Goal: Information Seeking & Learning: Learn about a topic

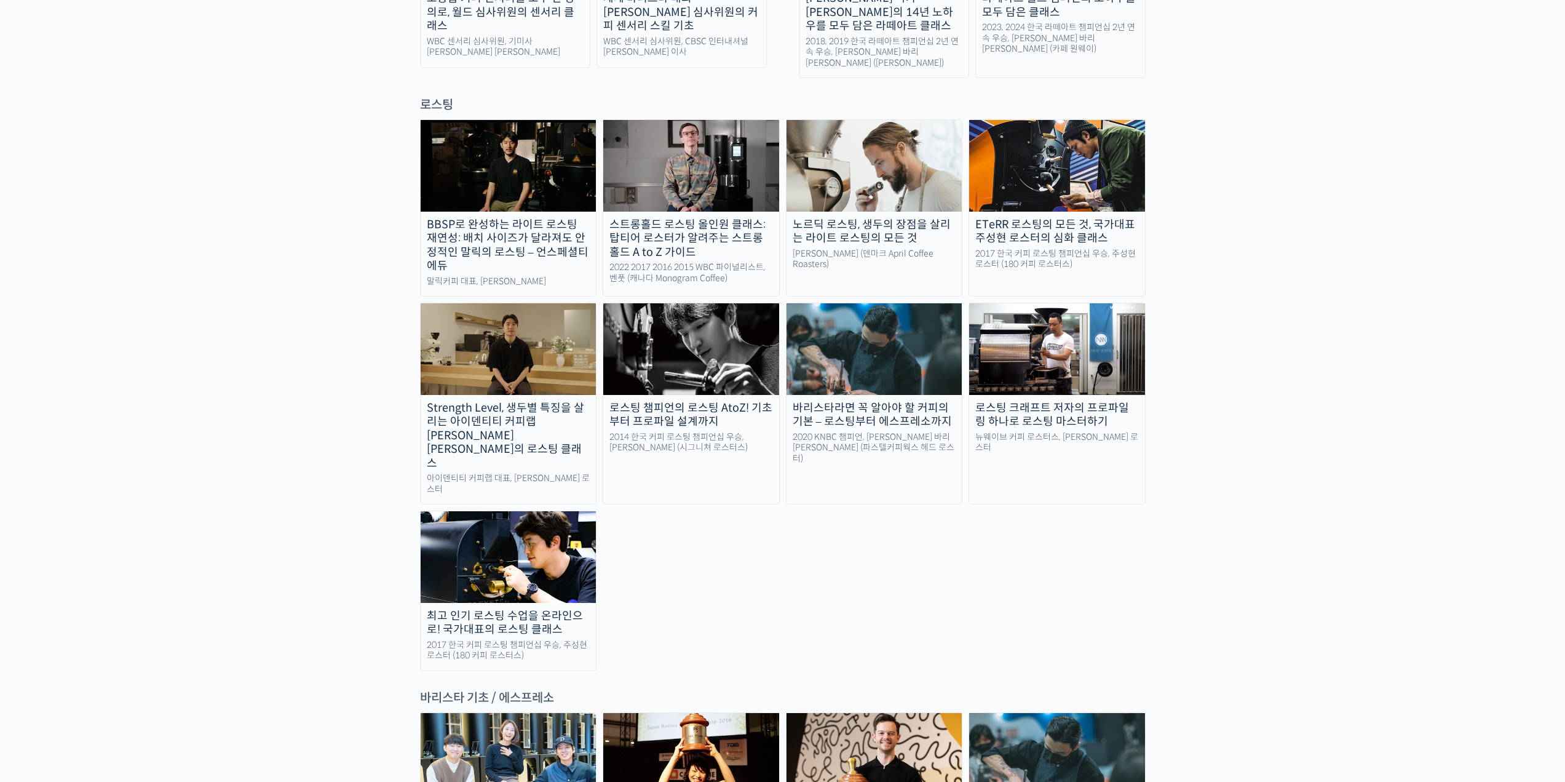
scroll to position [1046, 0]
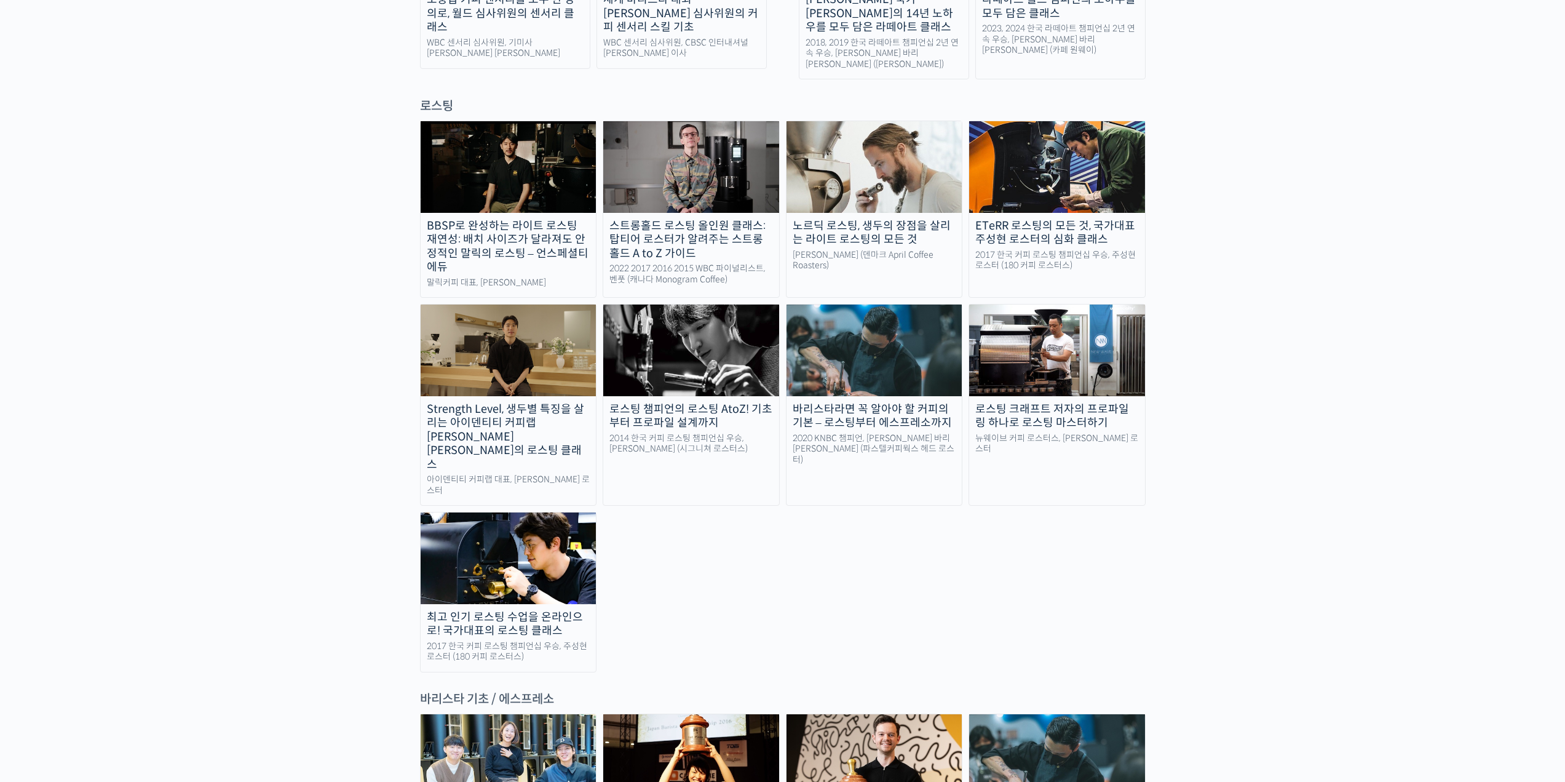
click at [530, 610] on div "최고 인기 로스팅 수업을 온라인으로! 국가대표의 로스팅 클래스" at bounding box center [509, 624] width 176 height 28
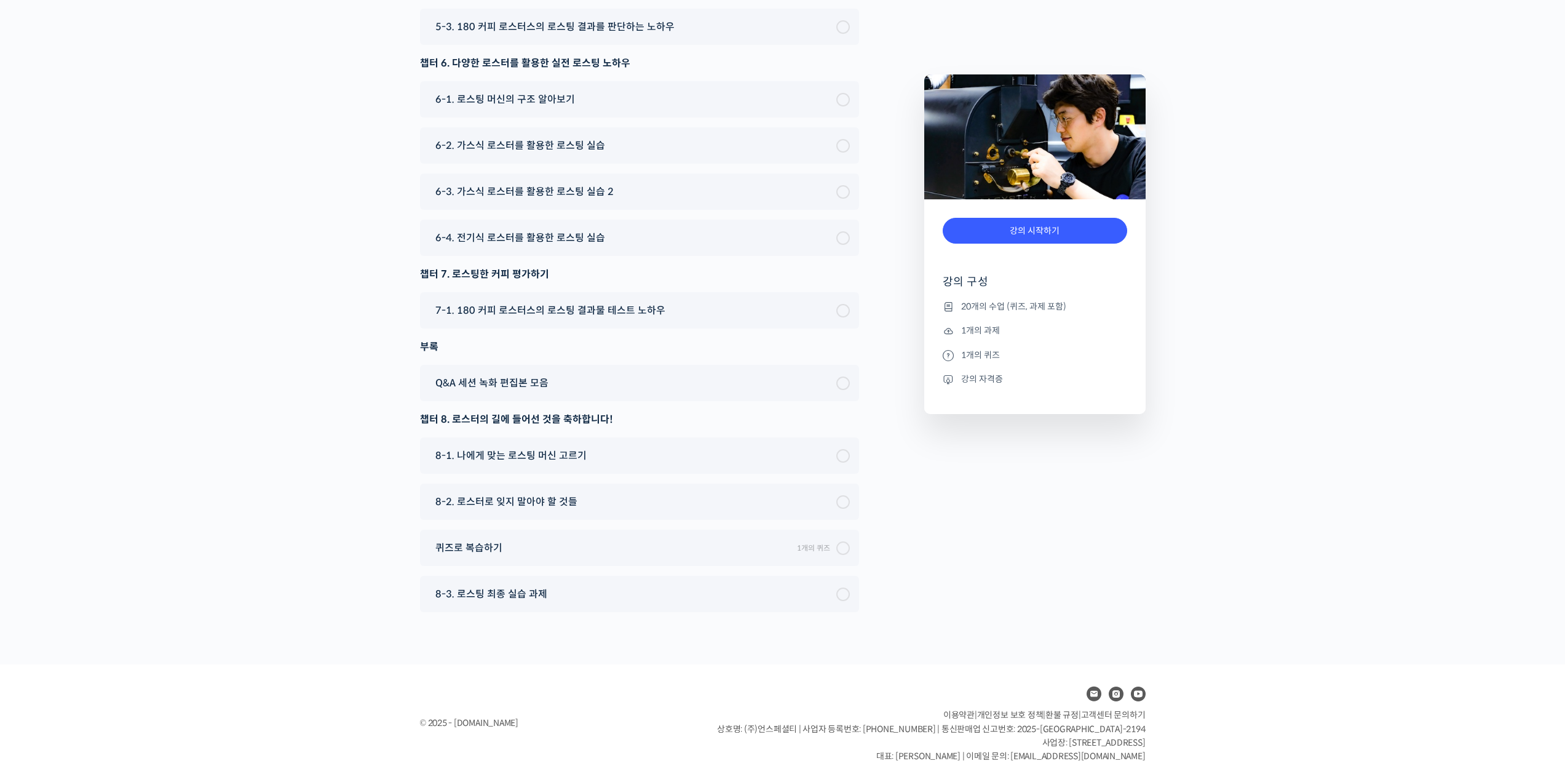
scroll to position [6399, 0]
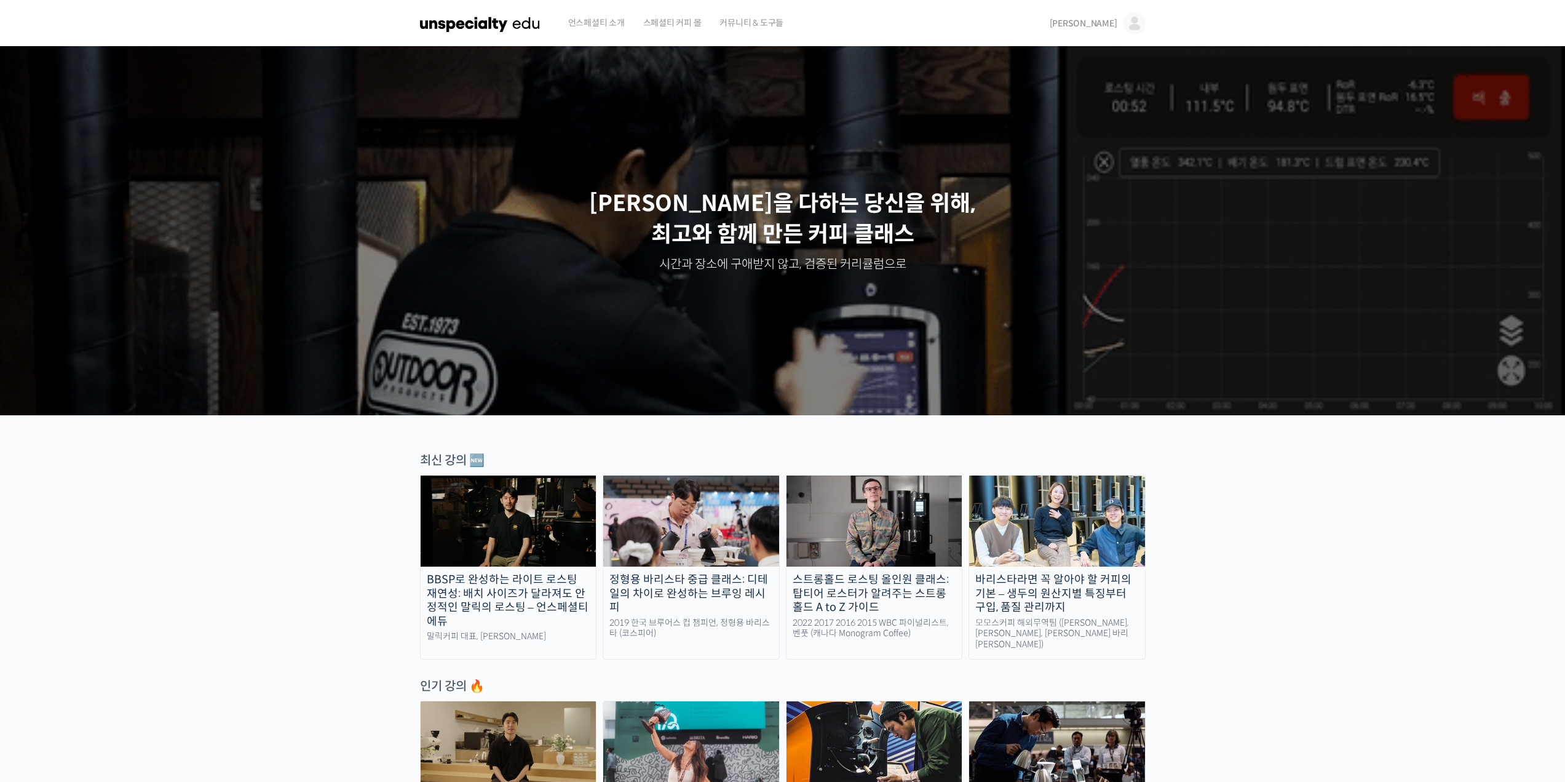
click at [1119, 24] on link "[PERSON_NAME]" at bounding box center [1098, 23] width 96 height 47
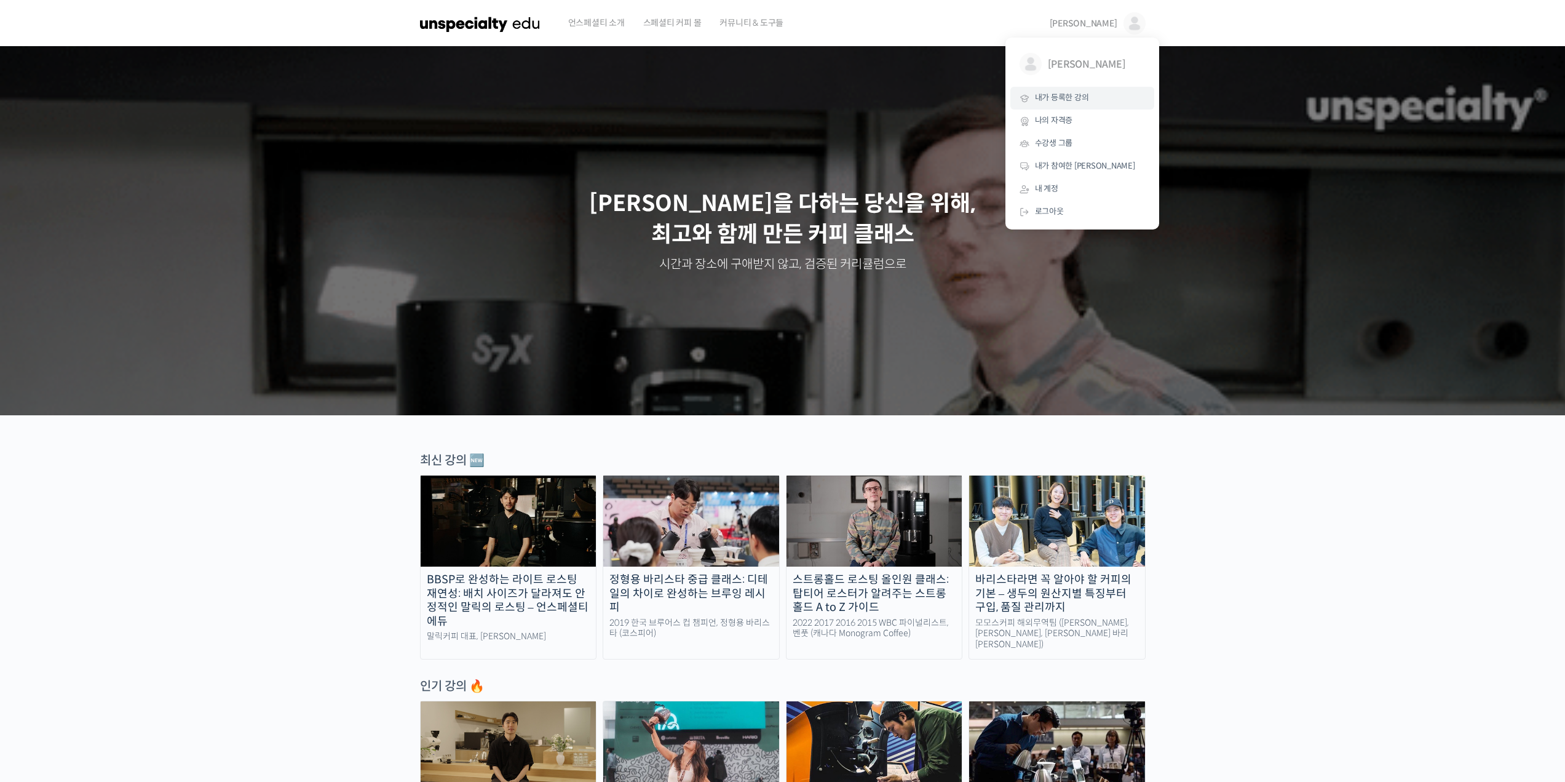
click at [1067, 100] on span "내가 등록한 강의" at bounding box center [1062, 97] width 54 height 10
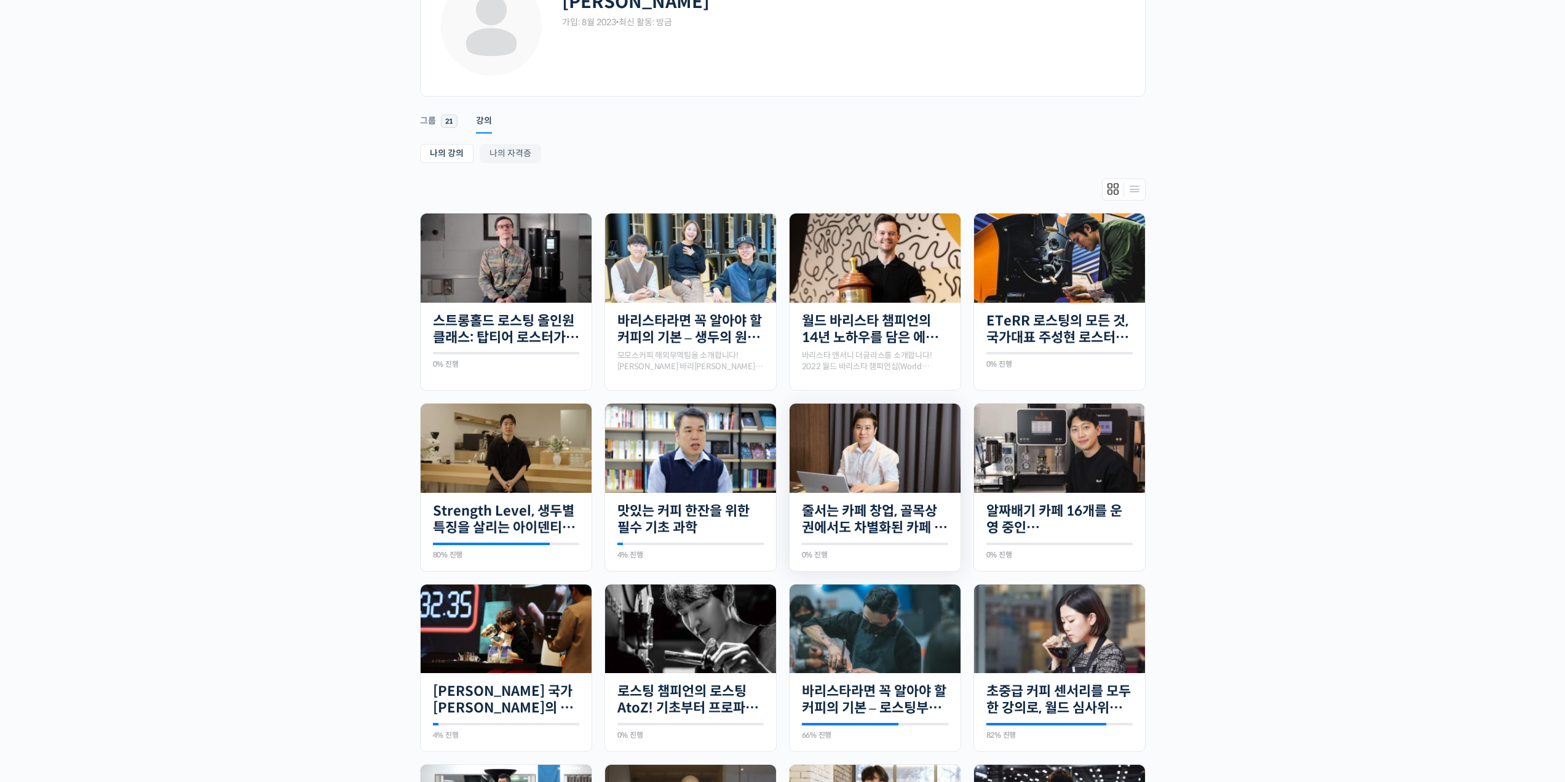
scroll to position [123, 0]
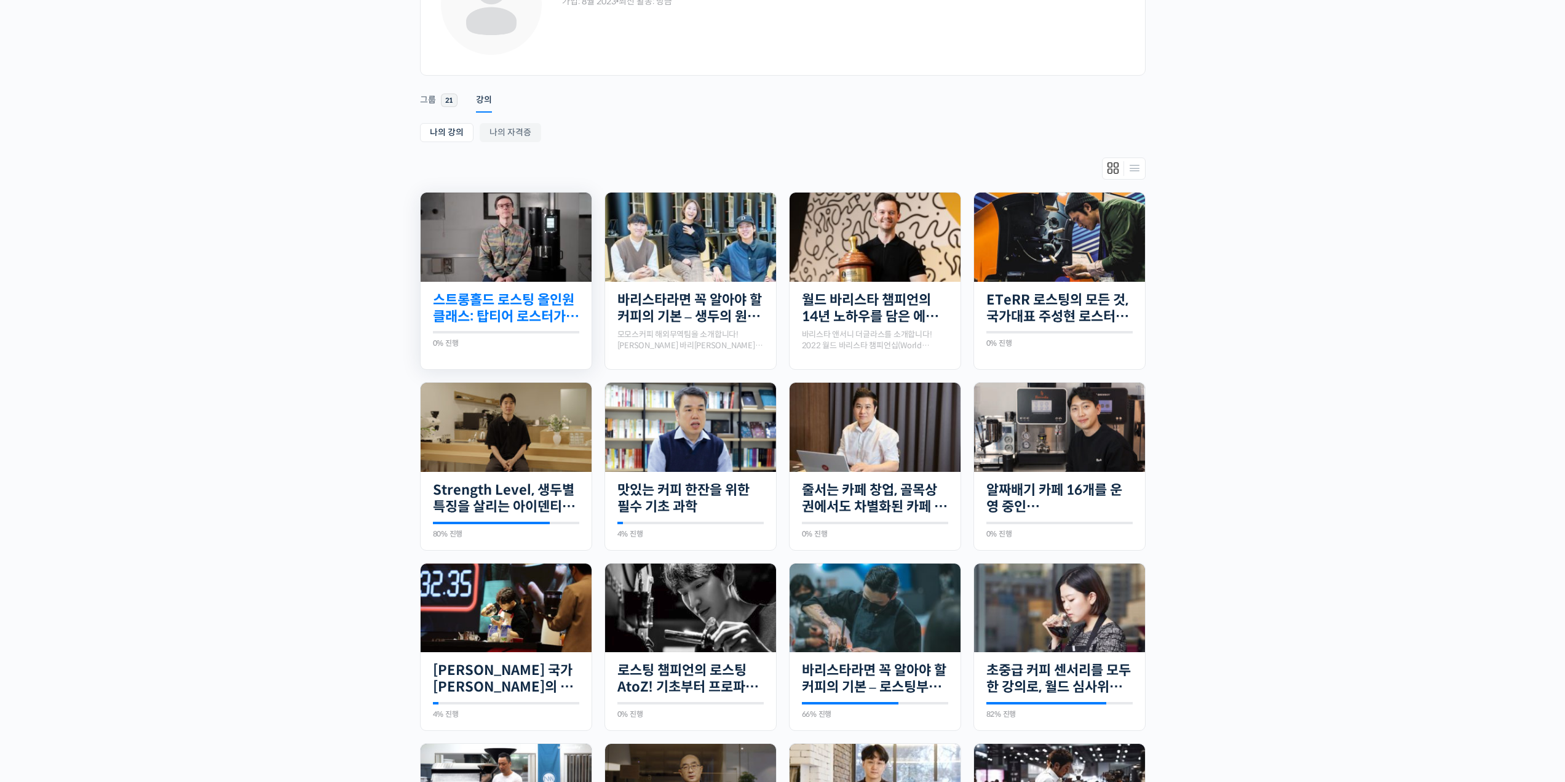
click at [535, 316] on link "스트롱홀드 로스팅 올인원 클래스: 탑티어 로스터가 알려주는 스트롱홀드 A to Z 가이드" at bounding box center [506, 309] width 146 height 34
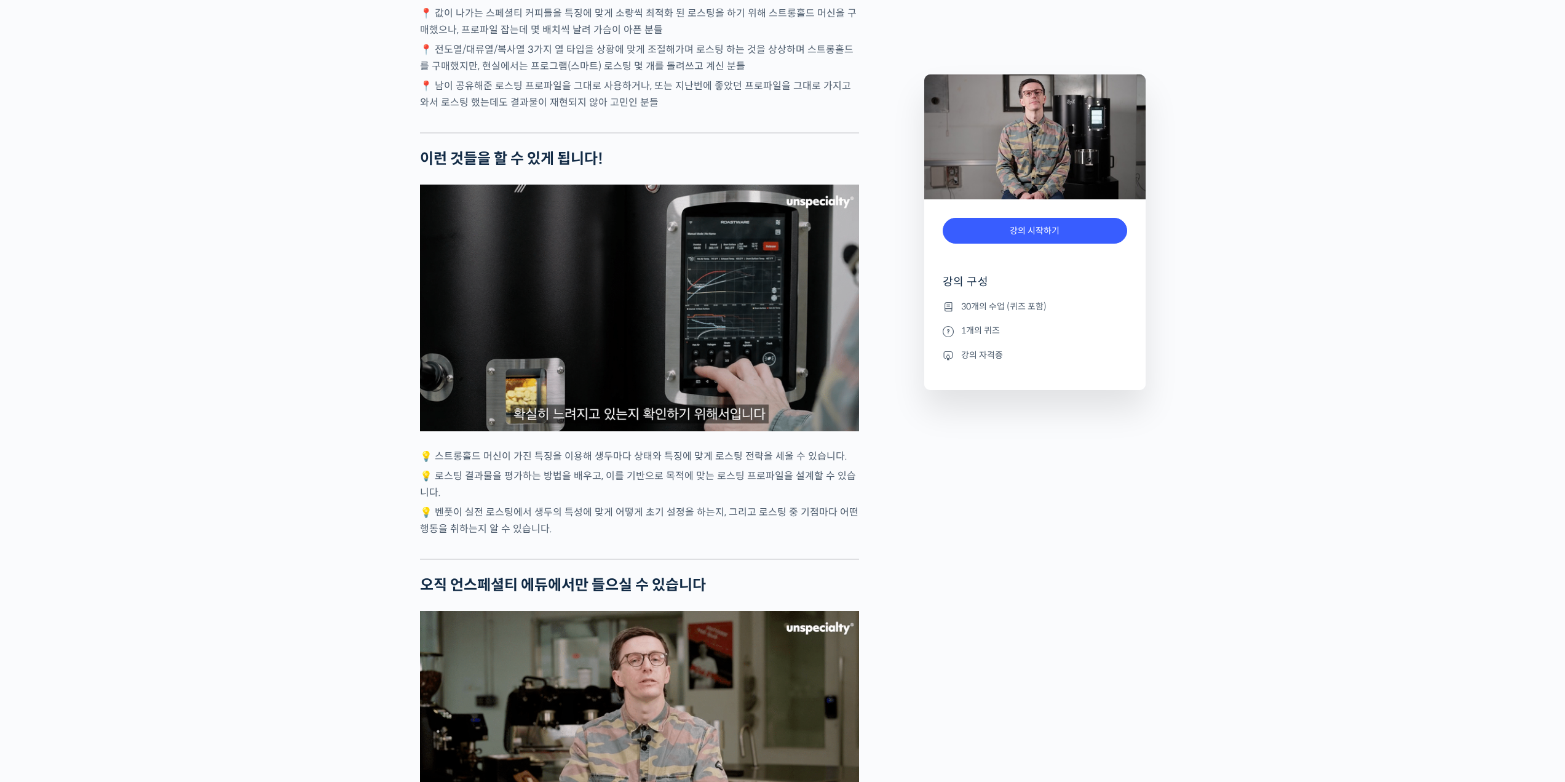
scroll to position [2891, 0]
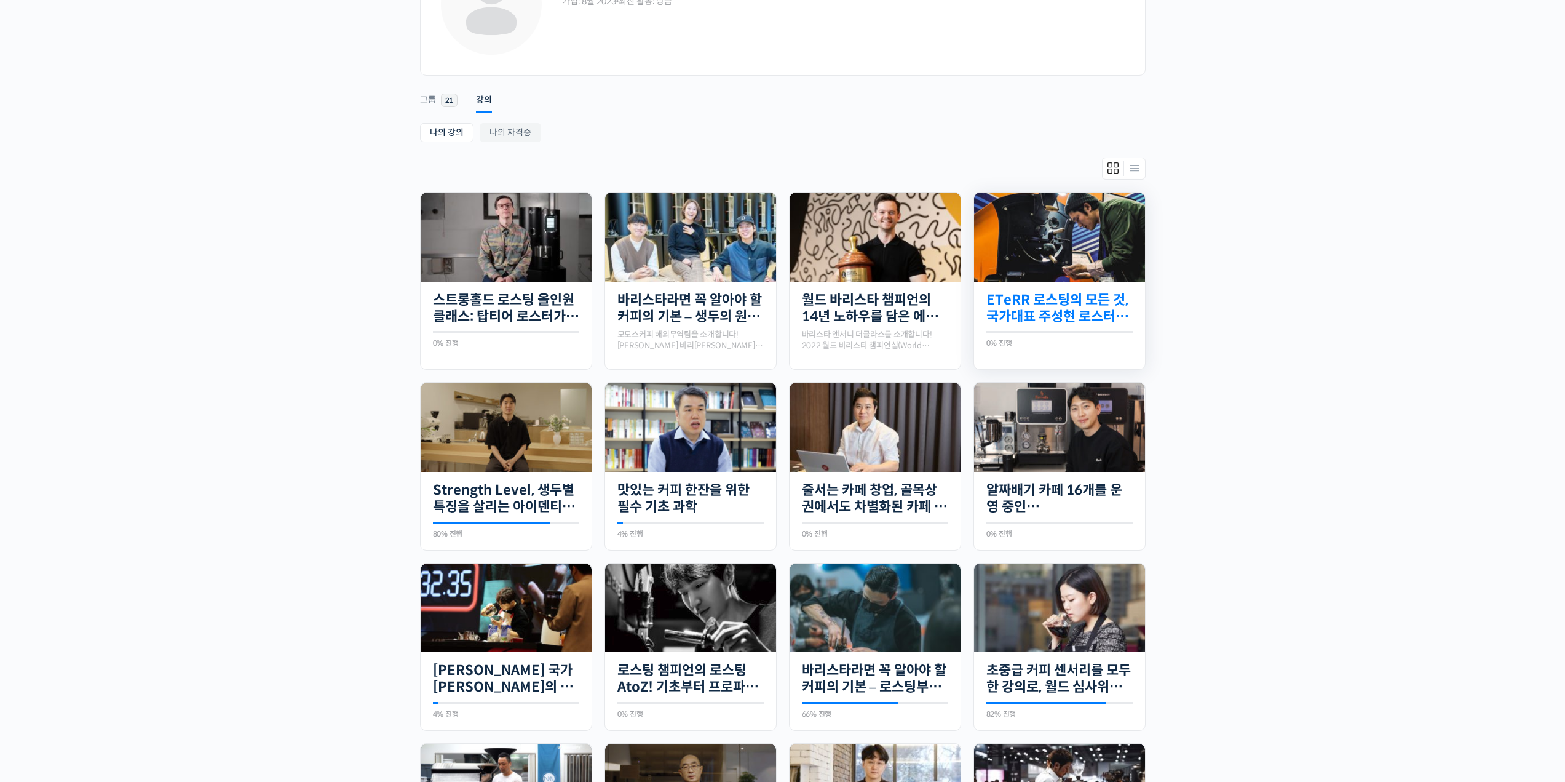
click at [1054, 315] on link "ETeRR 로스팅의 모든 것, 국가대표 주성현 로스터의 심화 클래스" at bounding box center [1060, 309] width 146 height 34
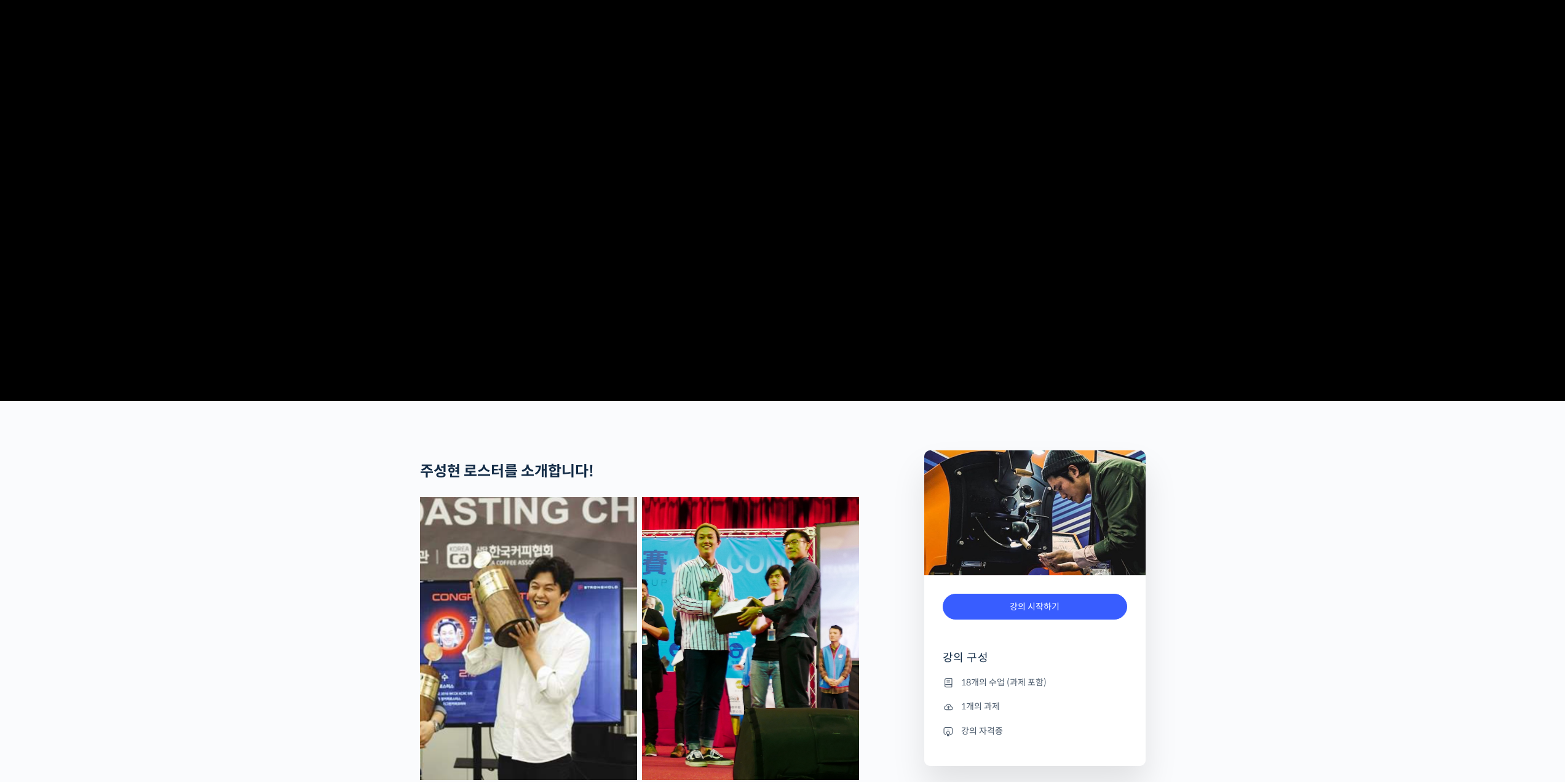
scroll to position [62, 0]
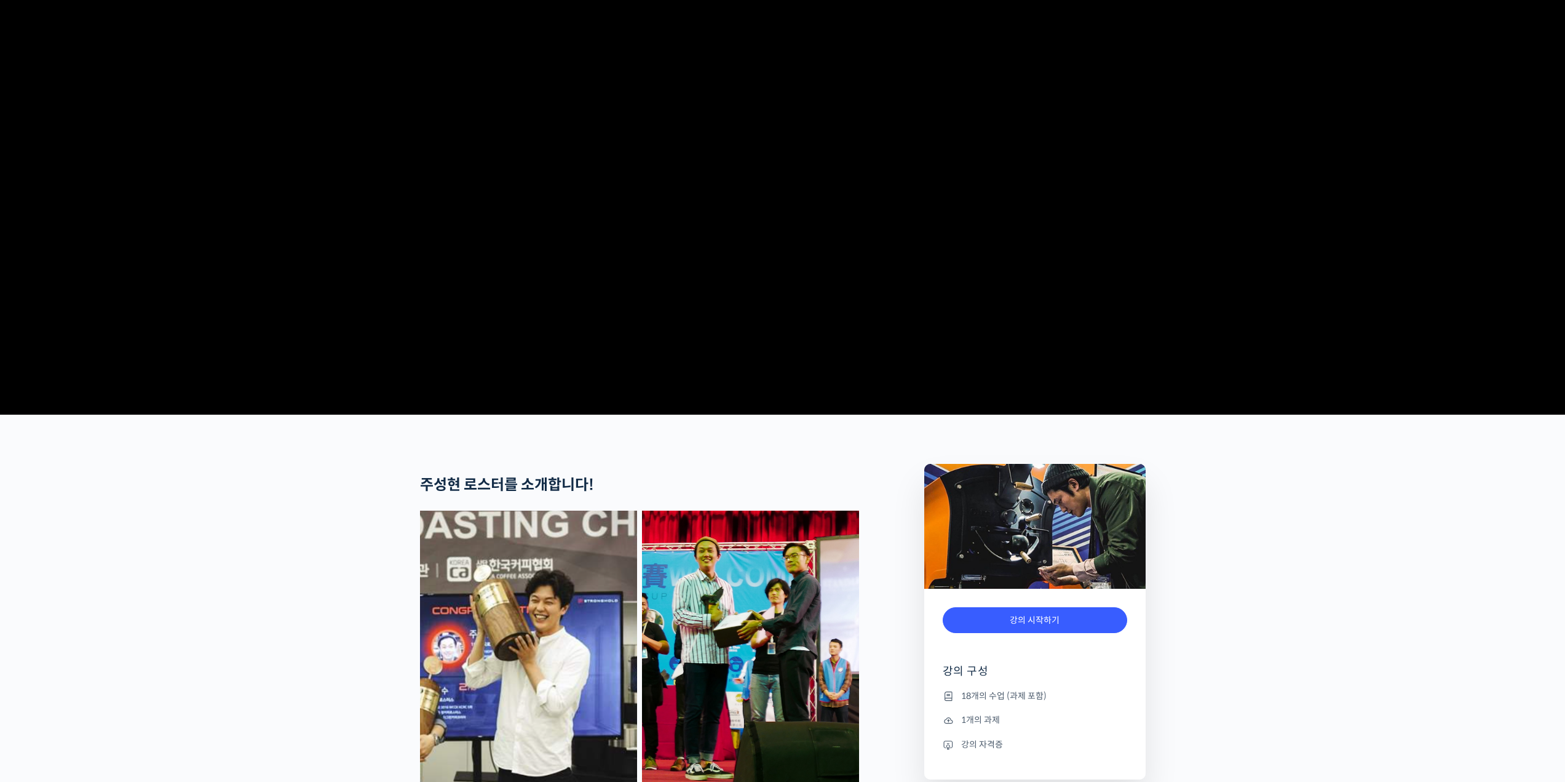
click at [706, 352] on video at bounding box center [783, 197] width 726 height 424
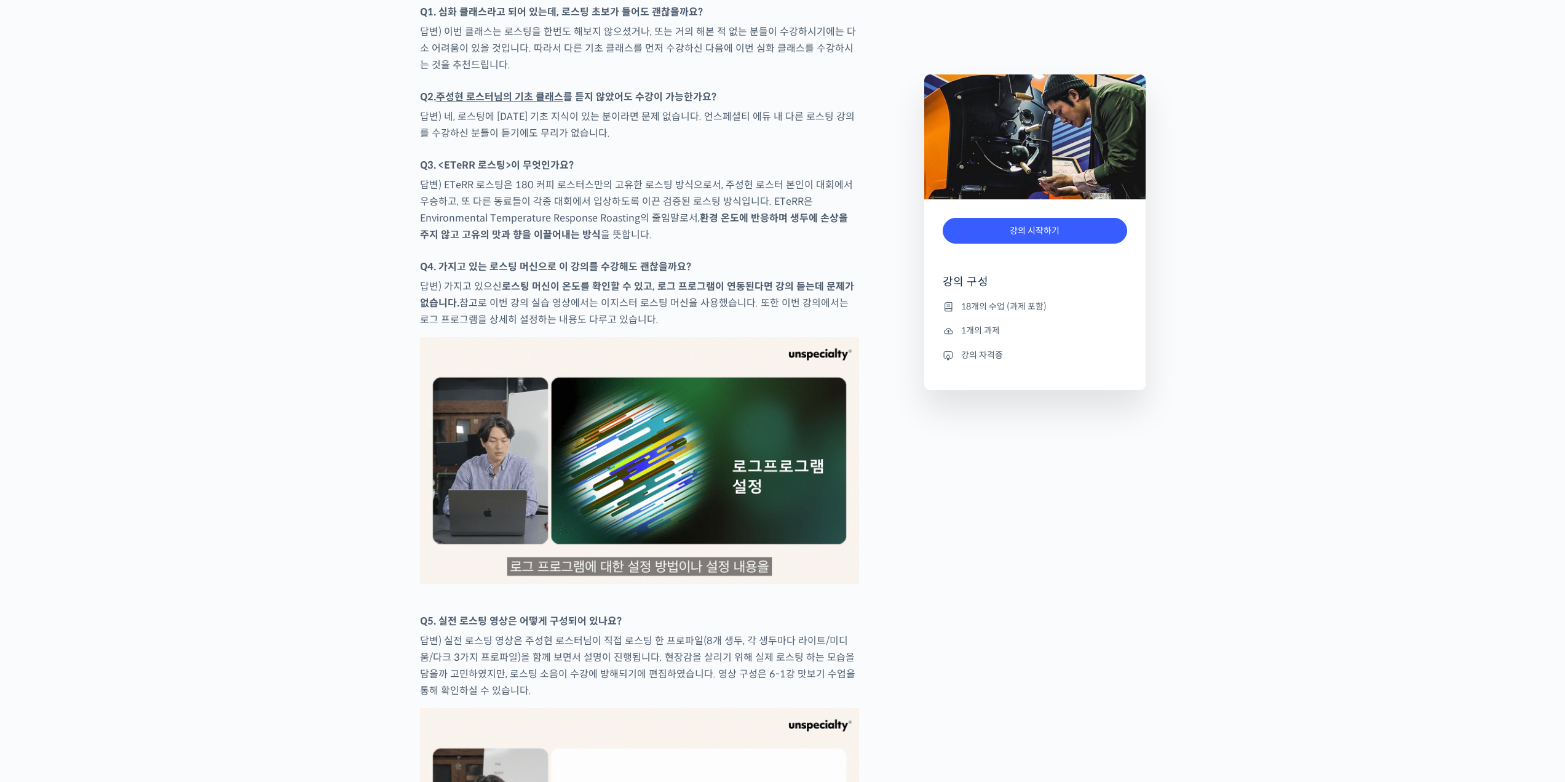
scroll to position [5659, 0]
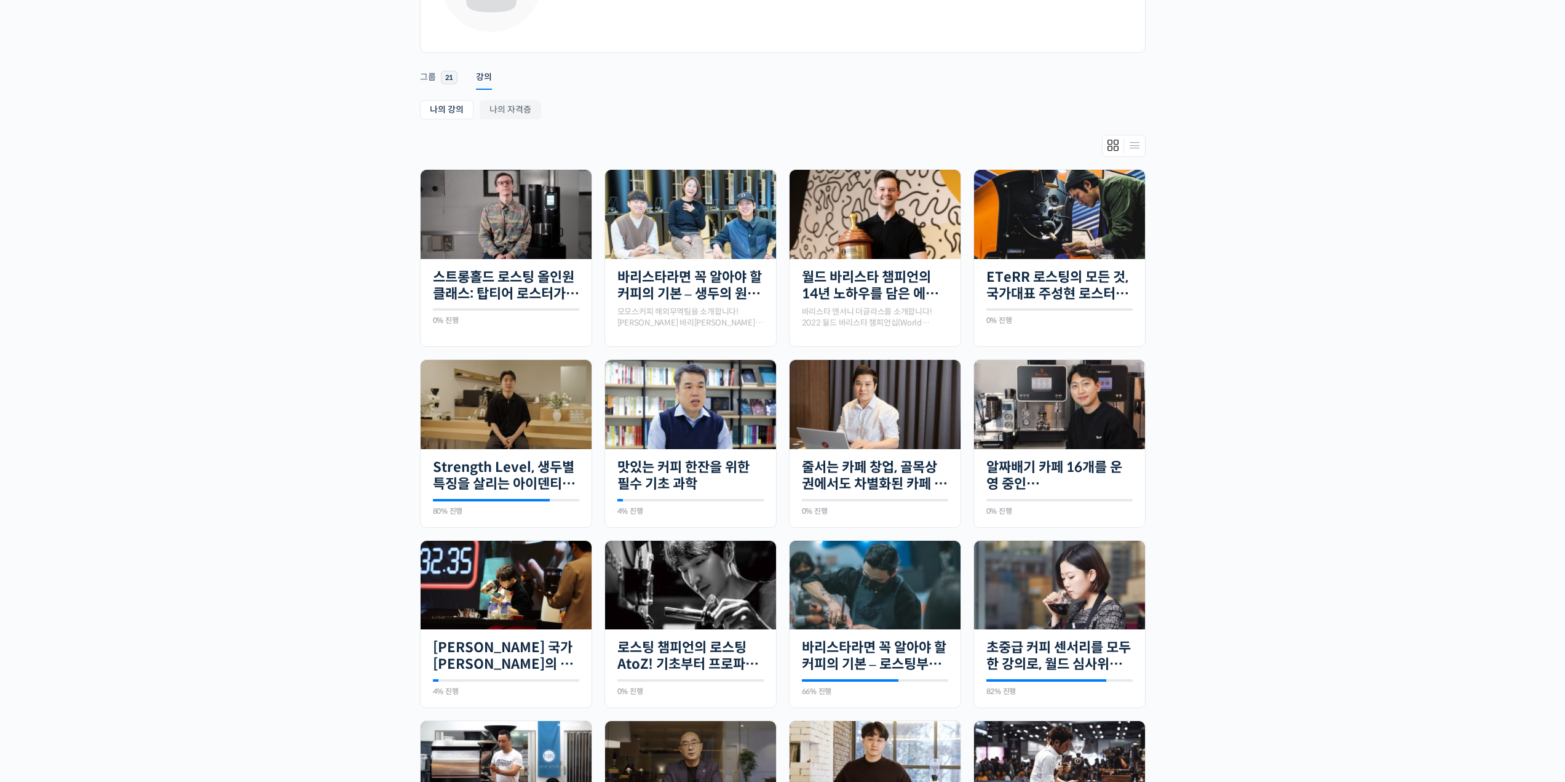
scroll to position [185, 0]
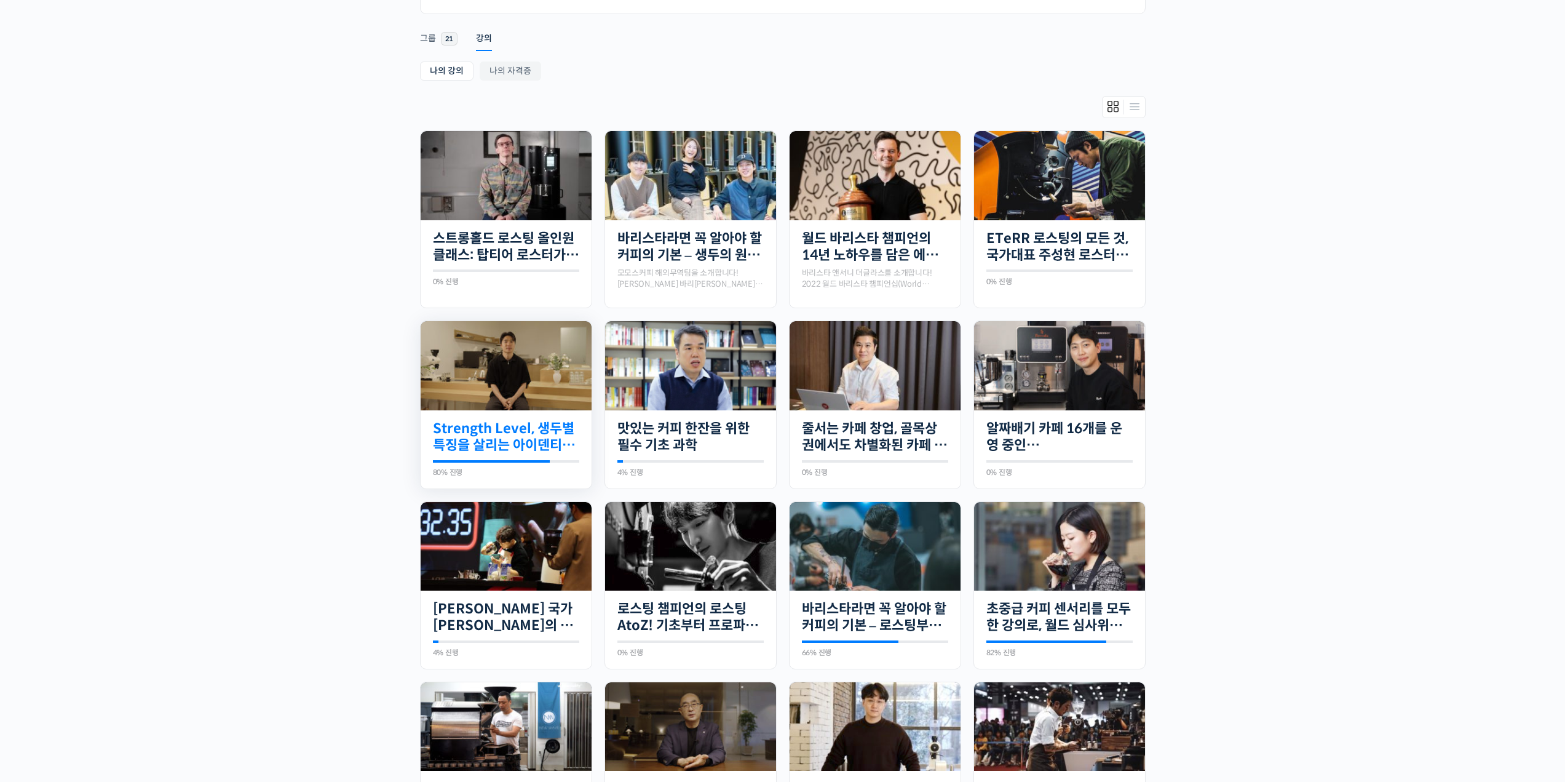
click at [542, 443] on link "Strength Level, 생두별 특징을 살리는 아이덴티티 커피랩 [PERSON_NAME] [PERSON_NAME]의 로스팅 클래스" at bounding box center [506, 437] width 146 height 34
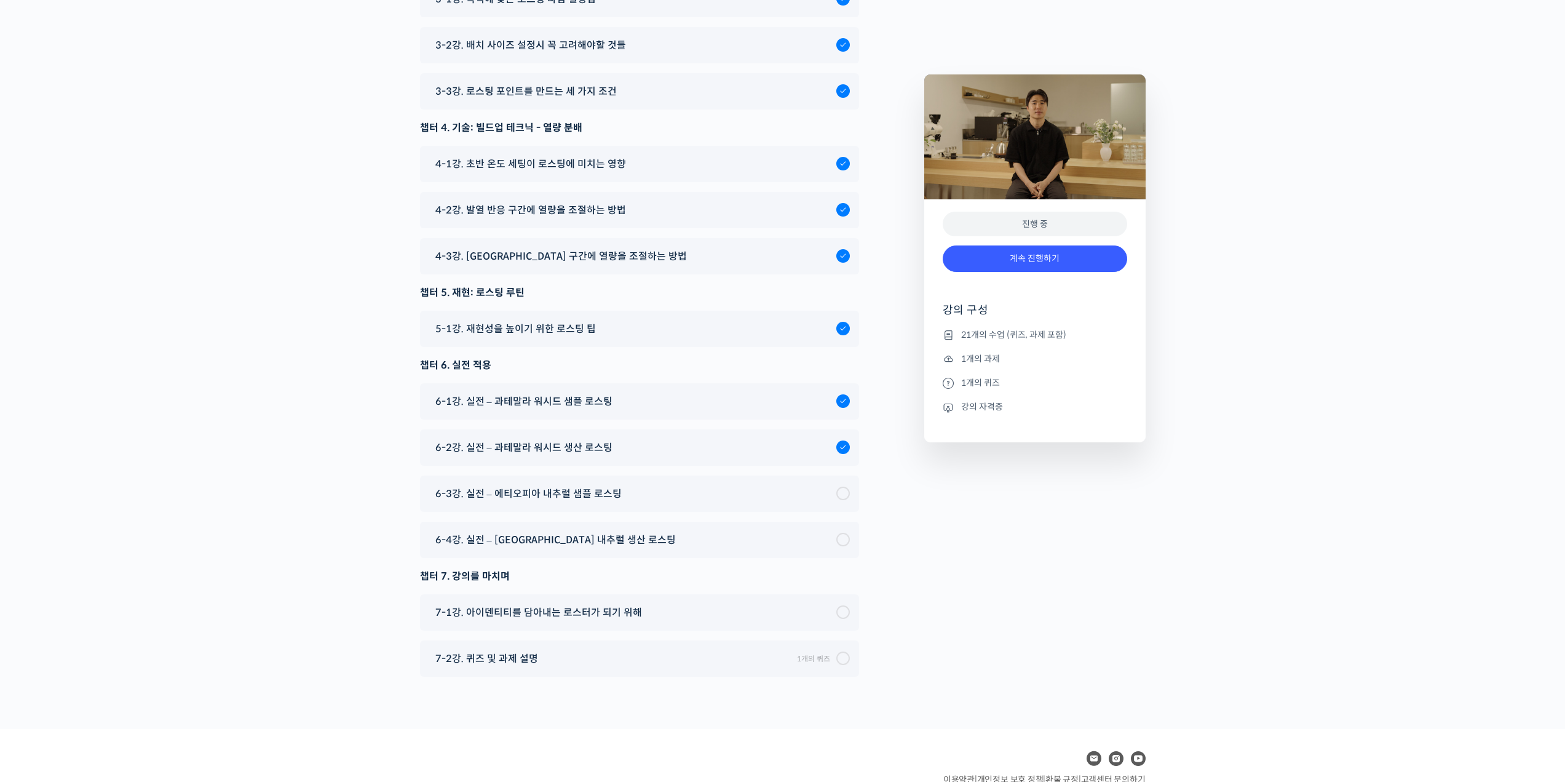
scroll to position [6951, 0]
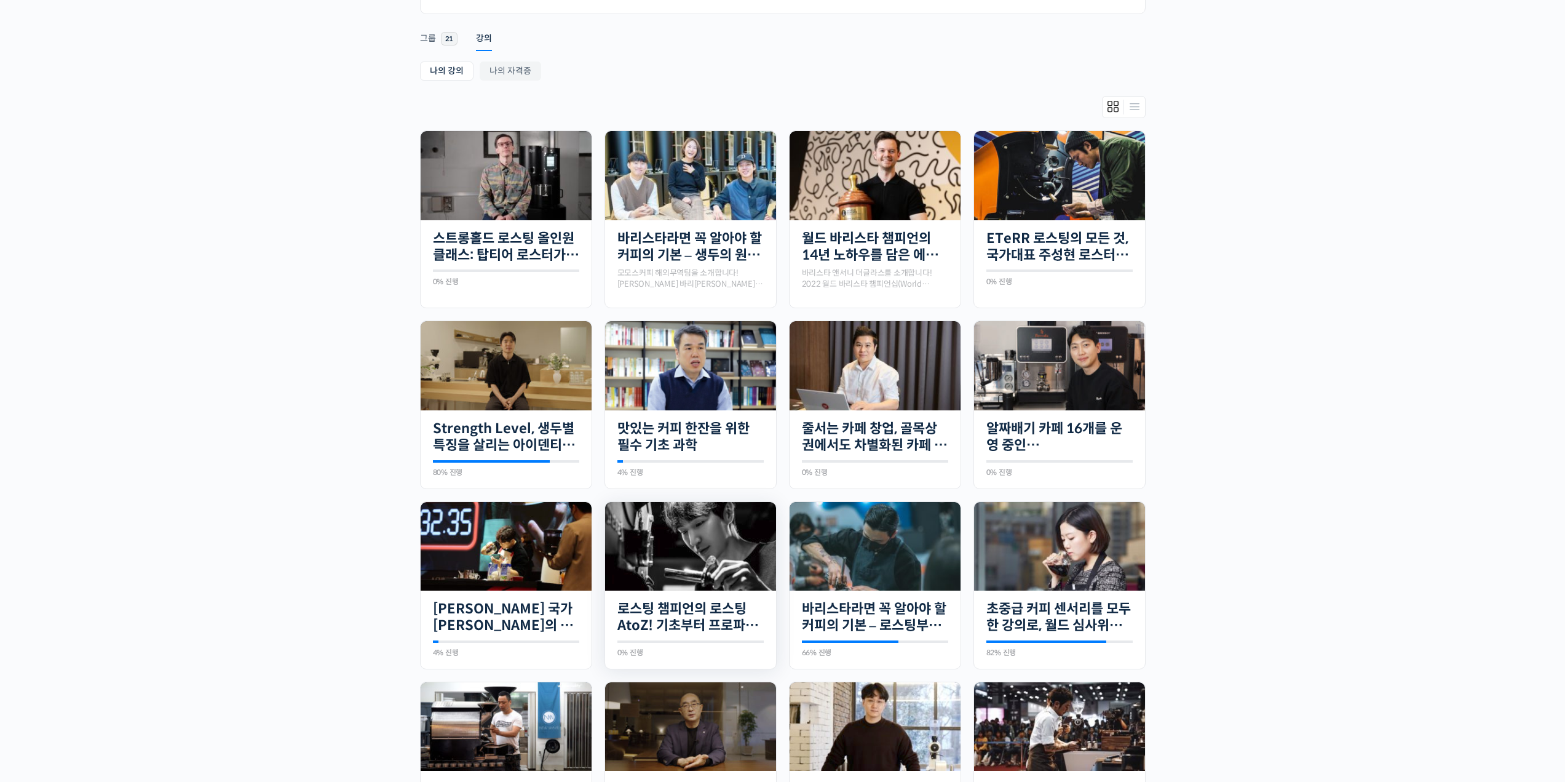
click at [712, 564] on img at bounding box center [690, 546] width 171 height 89
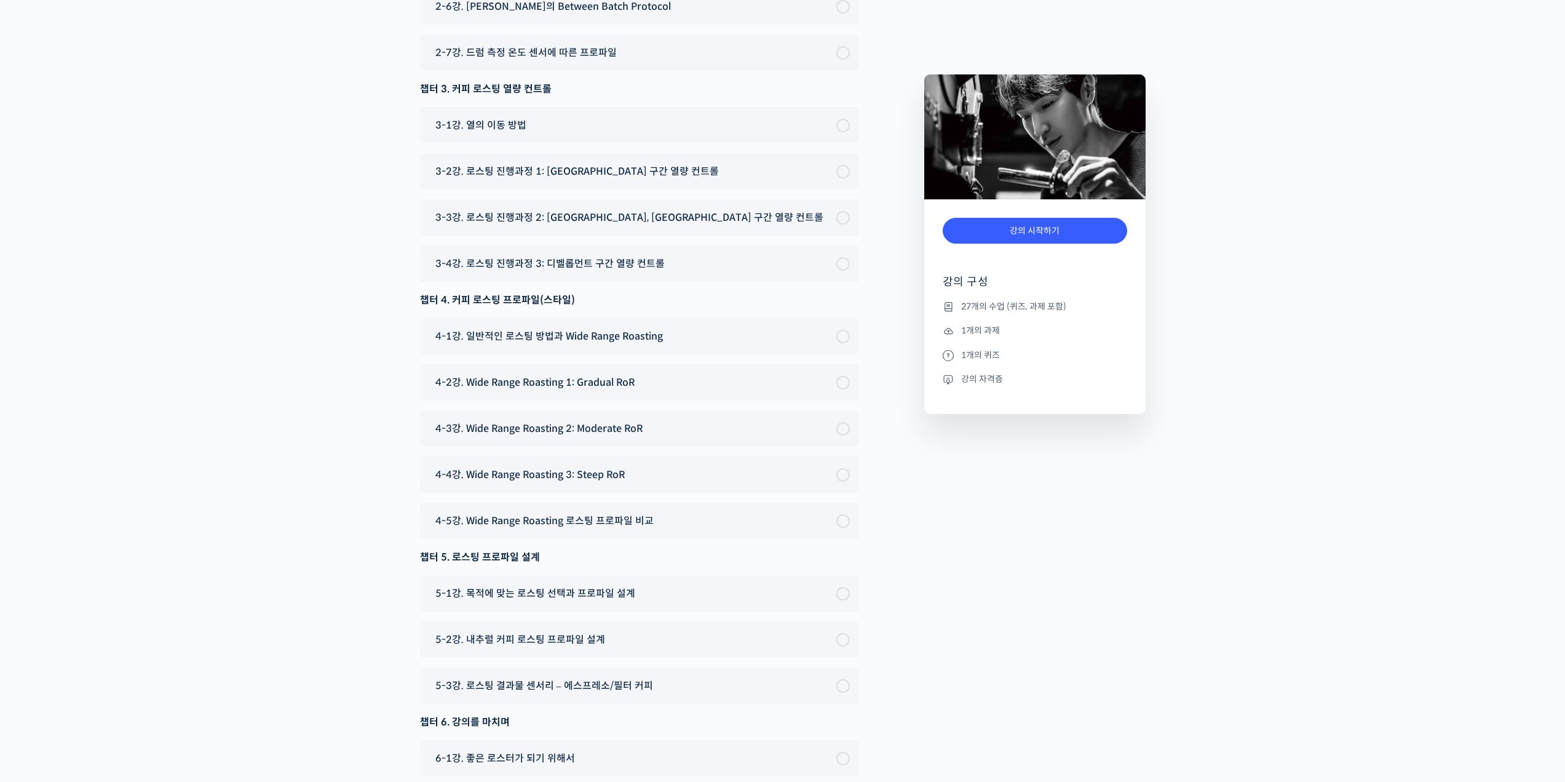
scroll to position [6828, 0]
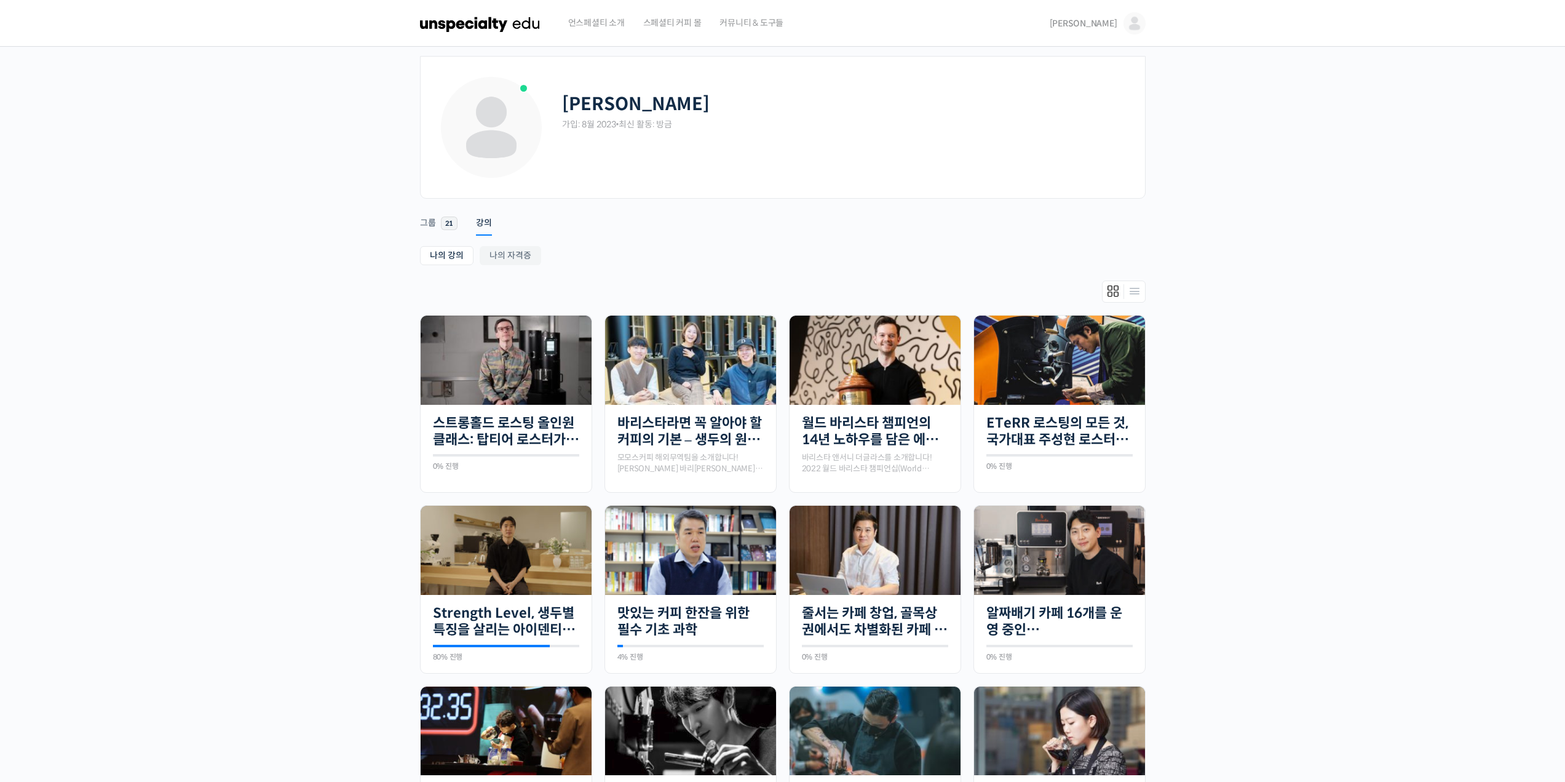
click at [1135, 20] on img at bounding box center [1135, 23] width 22 height 22
click at [1067, 193] on link "내 계정" at bounding box center [1083, 189] width 144 height 23
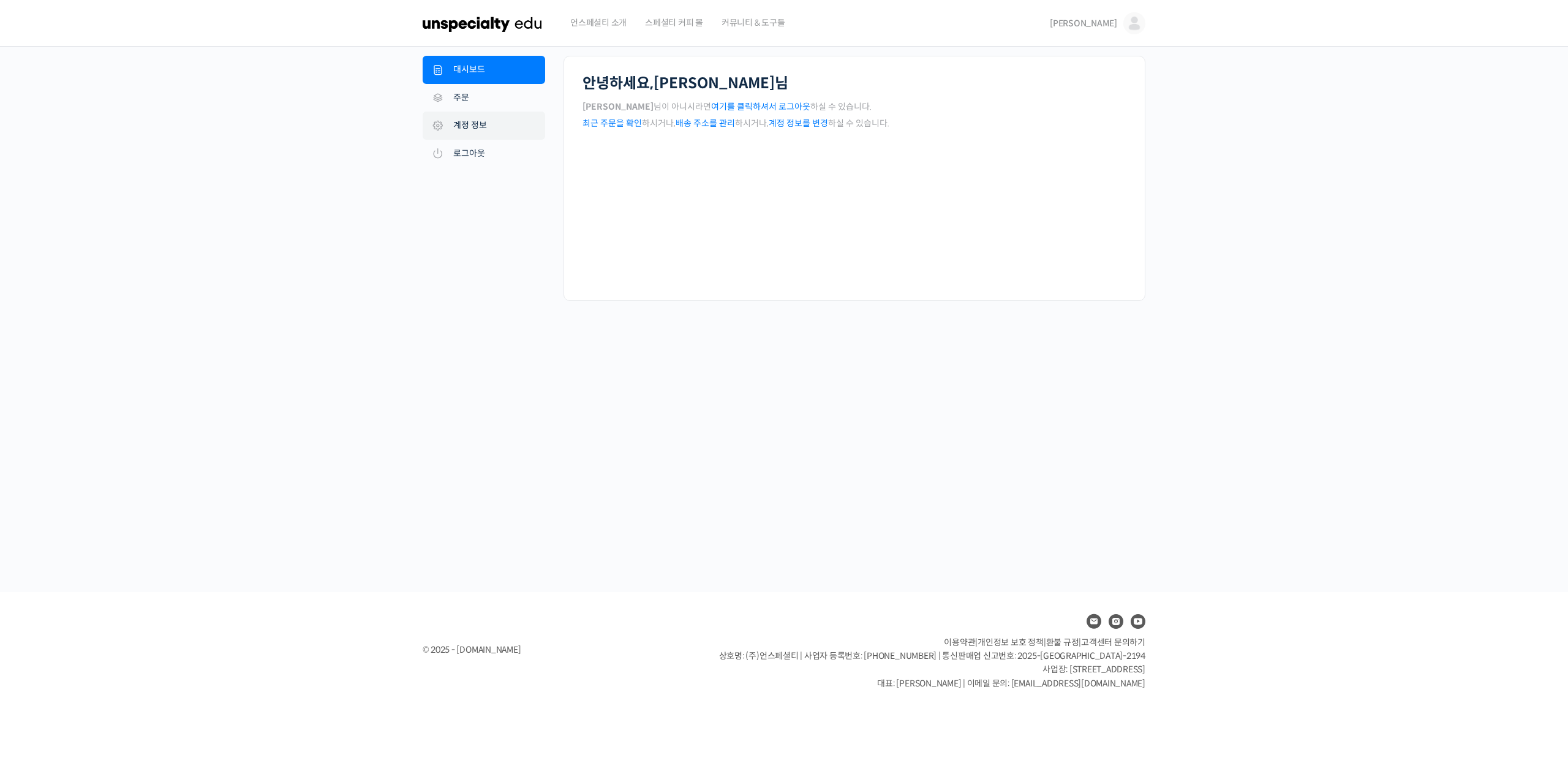
click at [484, 127] on link "계정 정보" at bounding box center [483, 126] width 122 height 28
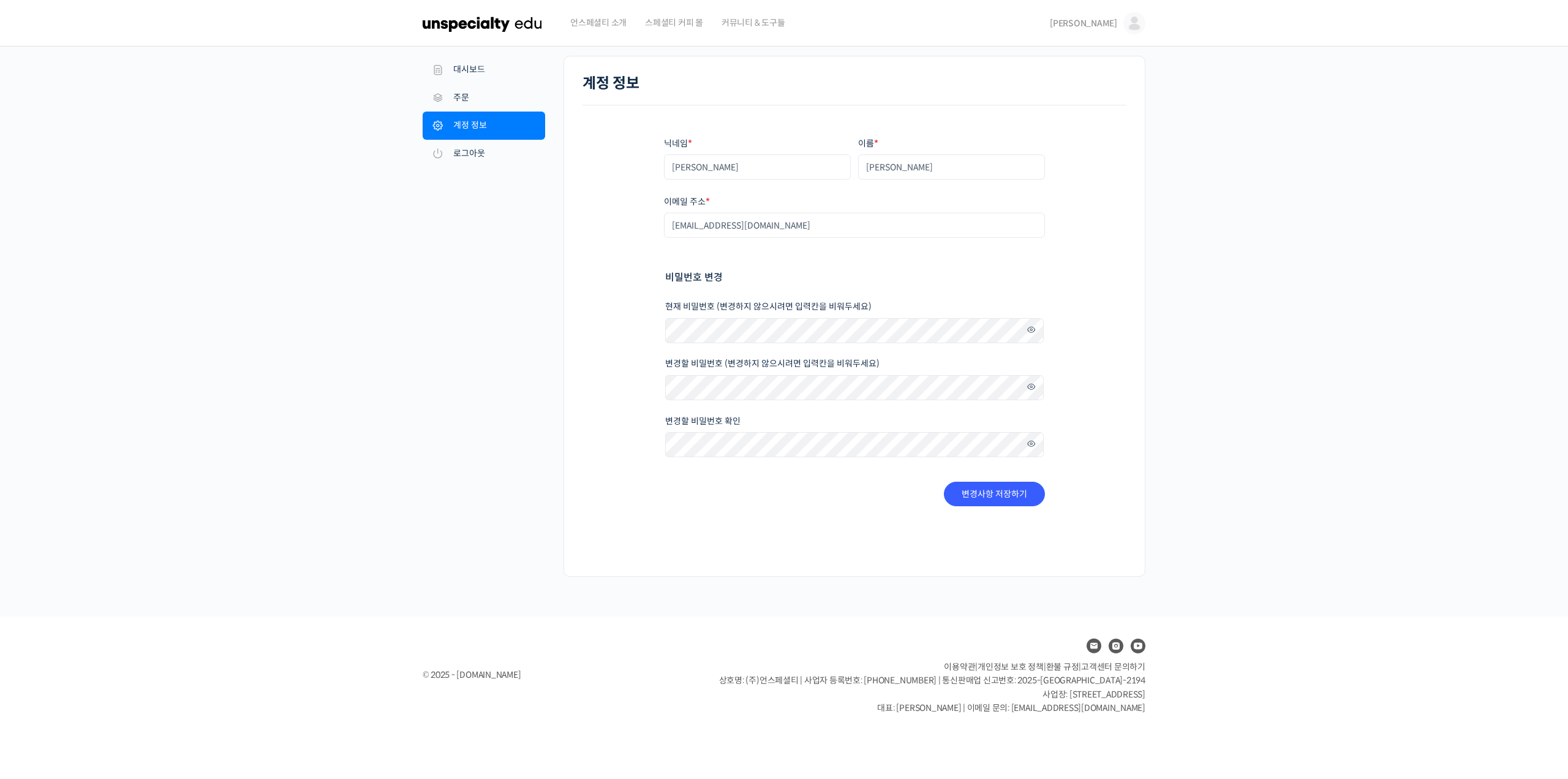
click at [486, 31] on img at bounding box center [482, 23] width 120 height 37
